Goal: Contribute content

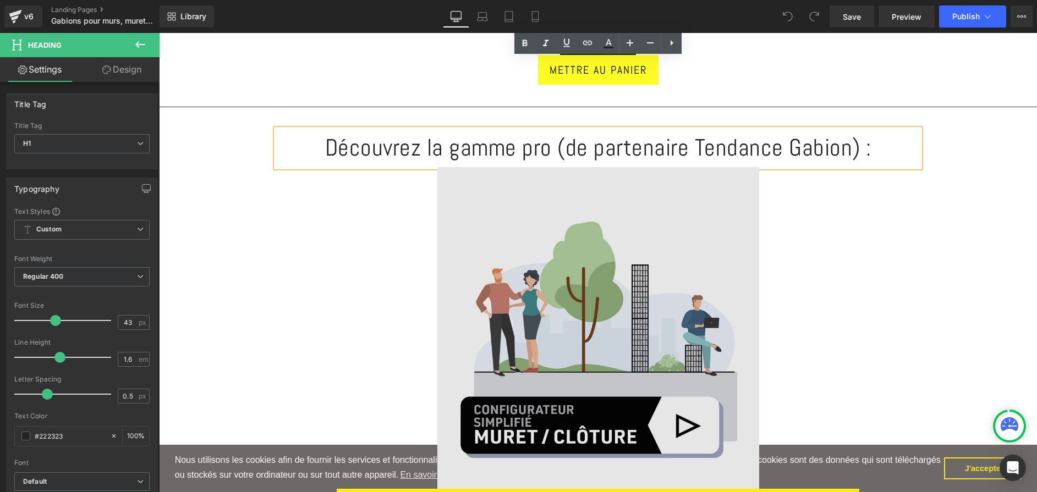
scroll to position [5022, 0]
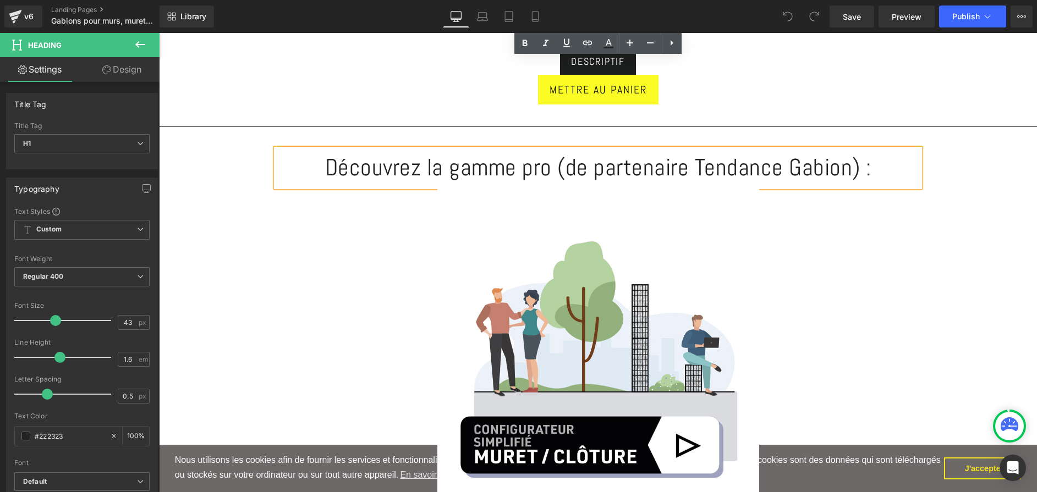
click at [593, 170] on h1 "Découvrez la gamme pro (de partenaire Tendance Gabion) :" at bounding box center [597, 168] width 643 height 38
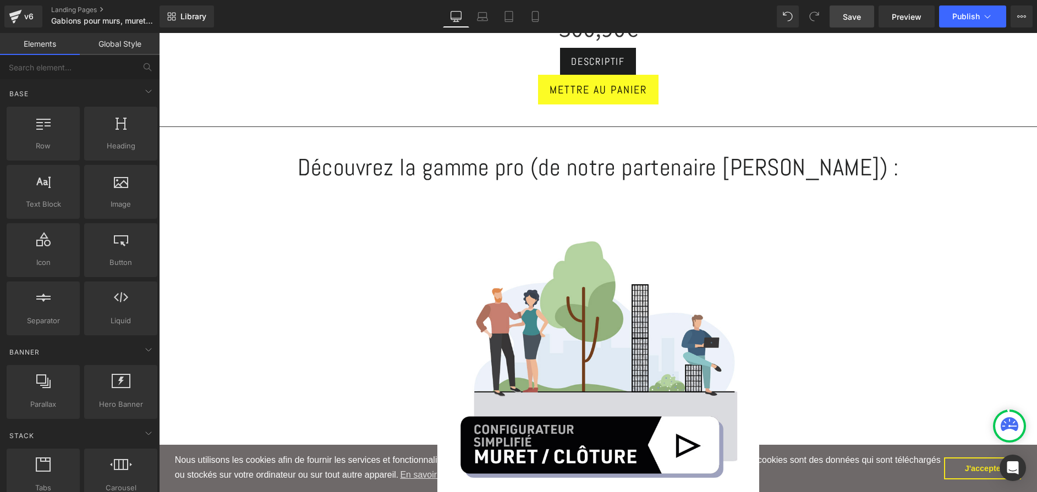
click at [859, 18] on span "Save" at bounding box center [852, 17] width 18 height 12
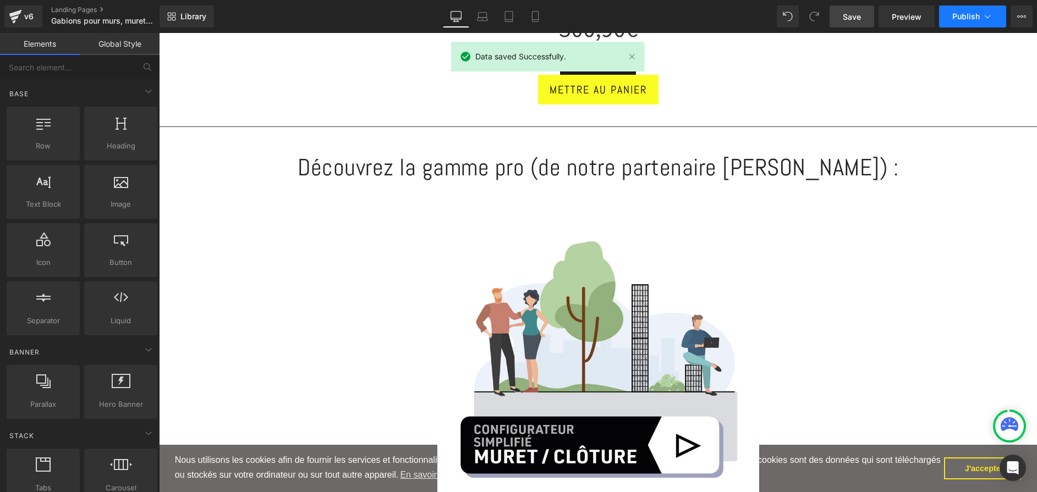
click at [972, 23] on button "Publish" at bounding box center [972, 16] width 67 height 22
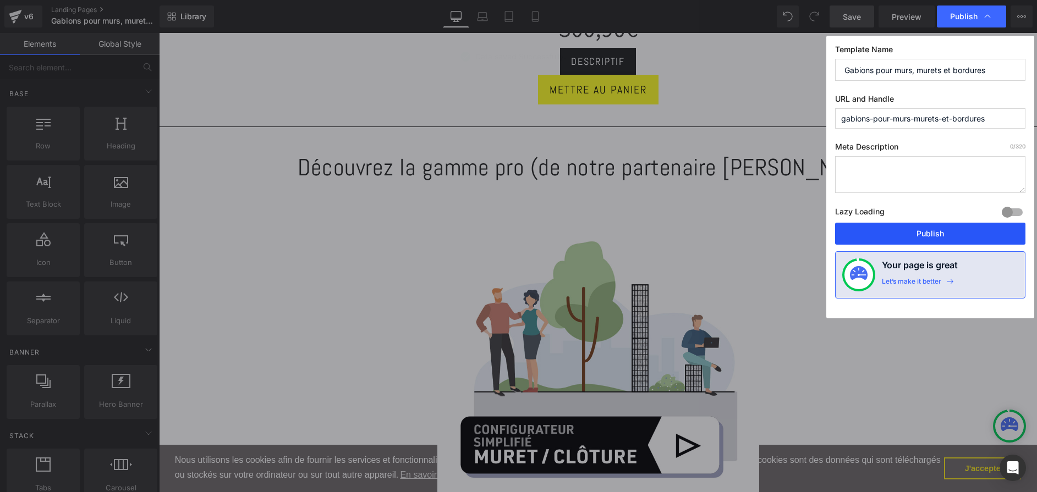
click at [982, 233] on button "Publish" at bounding box center [930, 234] width 190 height 22
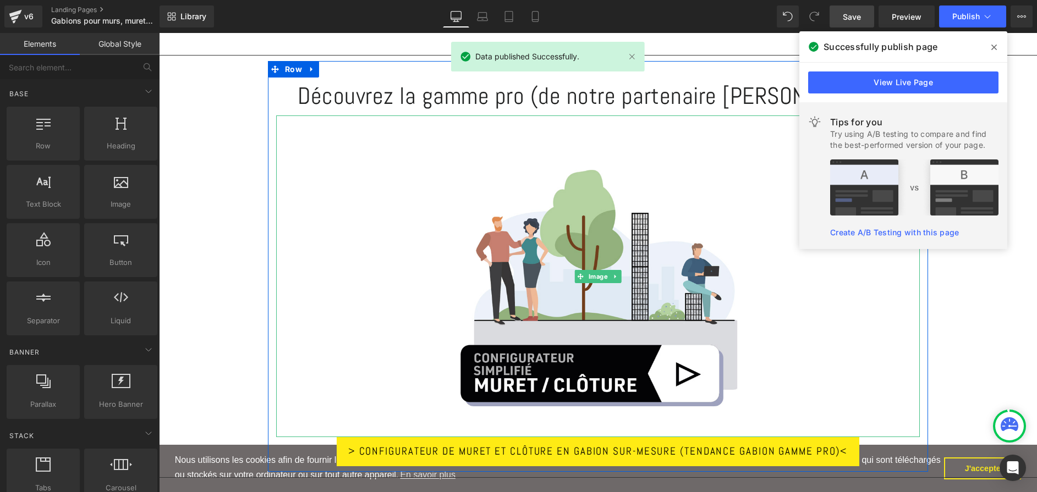
scroll to position [5077, 0]
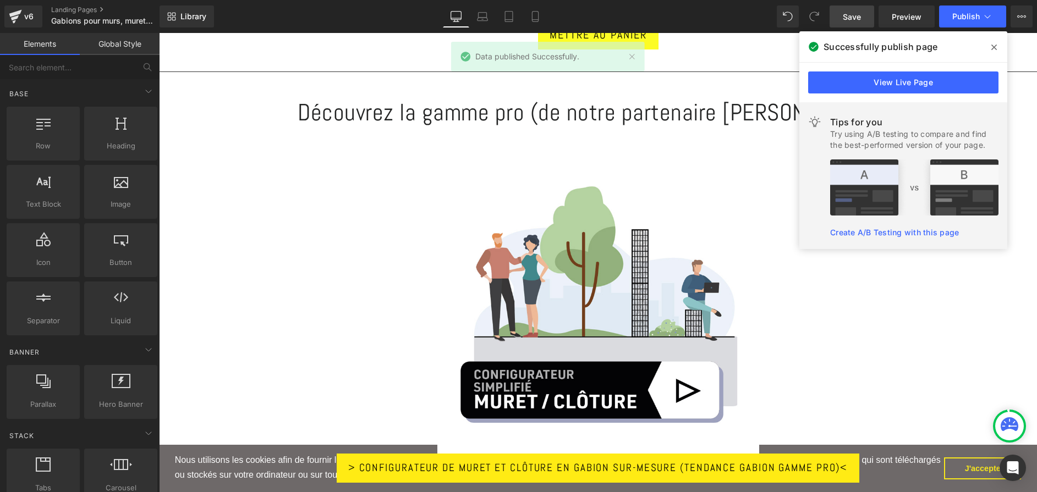
click at [992, 43] on icon at bounding box center [993, 47] width 5 height 9
